Goal: Task Accomplishment & Management: Manage account settings

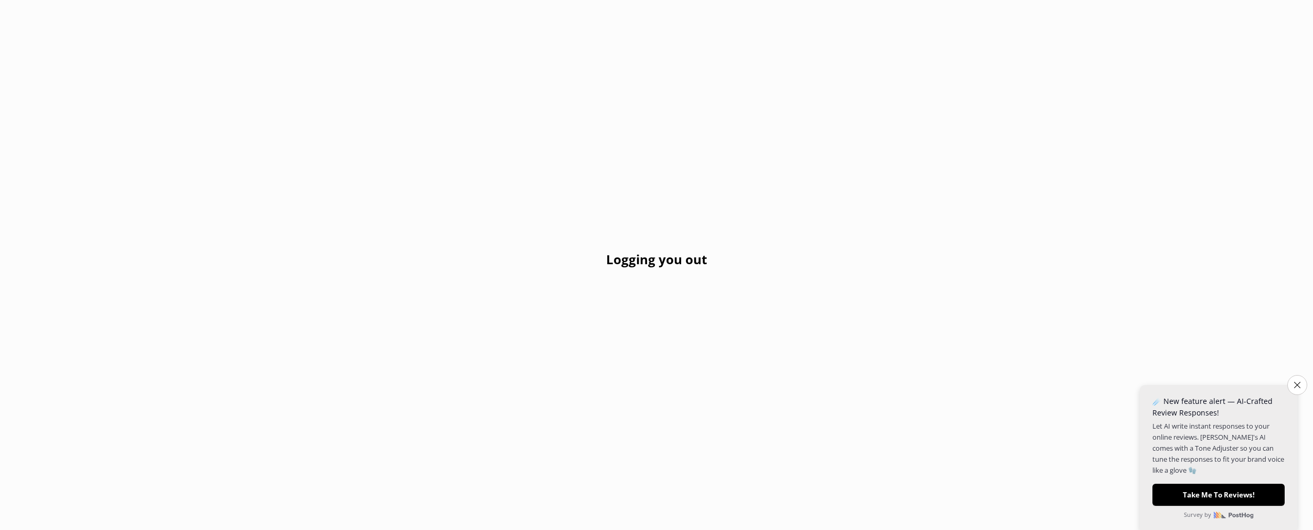
click at [695, 259] on h2 "Logging you out" at bounding box center [656, 259] width 101 height 20
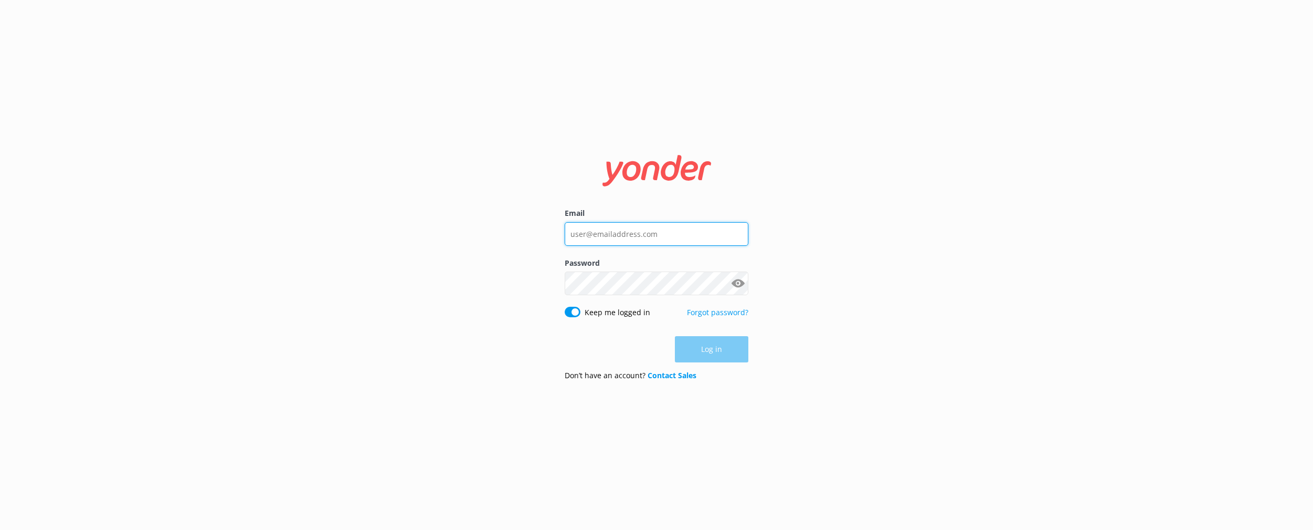
type input "[EMAIL_ADDRESS][DOMAIN_NAME]"
click at [764, 351] on div "Email evan@tomis.tech Password Show password Keep me logged in Forgot password?…" at bounding box center [656, 265] width 1313 height 530
click at [724, 351] on button "Log in" at bounding box center [711, 349] width 73 height 26
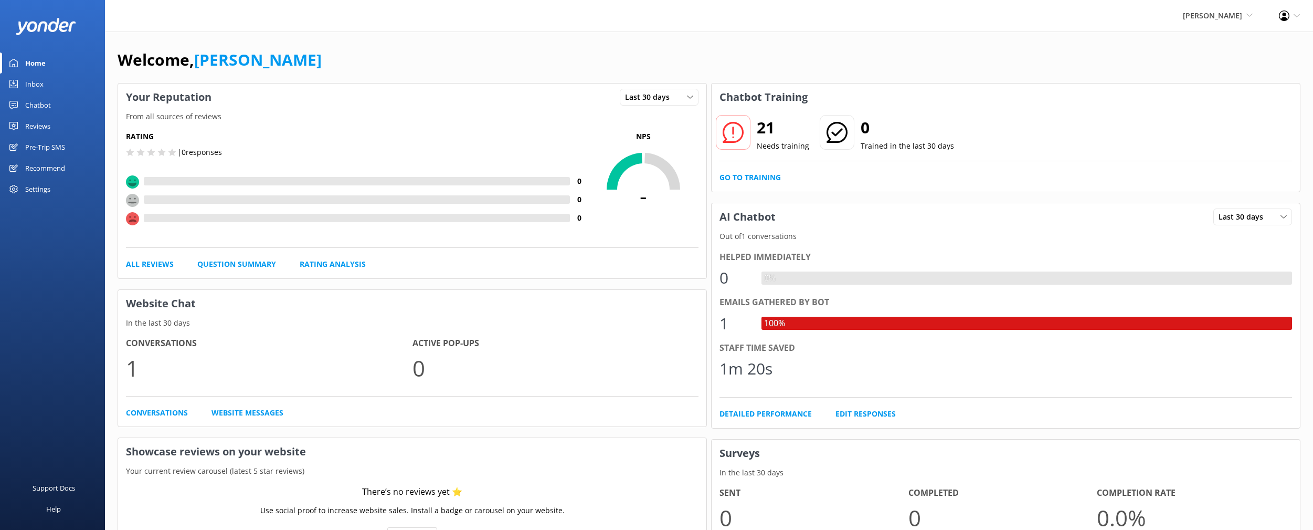
click at [40, 188] on div "Settings" at bounding box center [37, 188] width 25 height 21
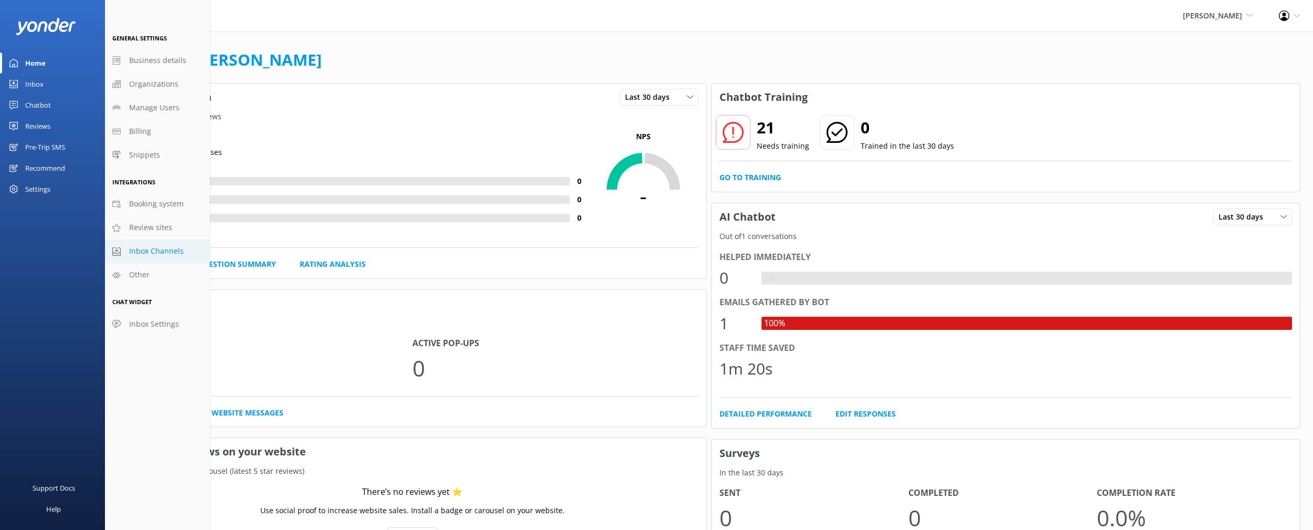
click at [143, 248] on span "Inbox Channels" at bounding box center [156, 251] width 55 height 12
